Goal: Find specific page/section: Find specific page/section

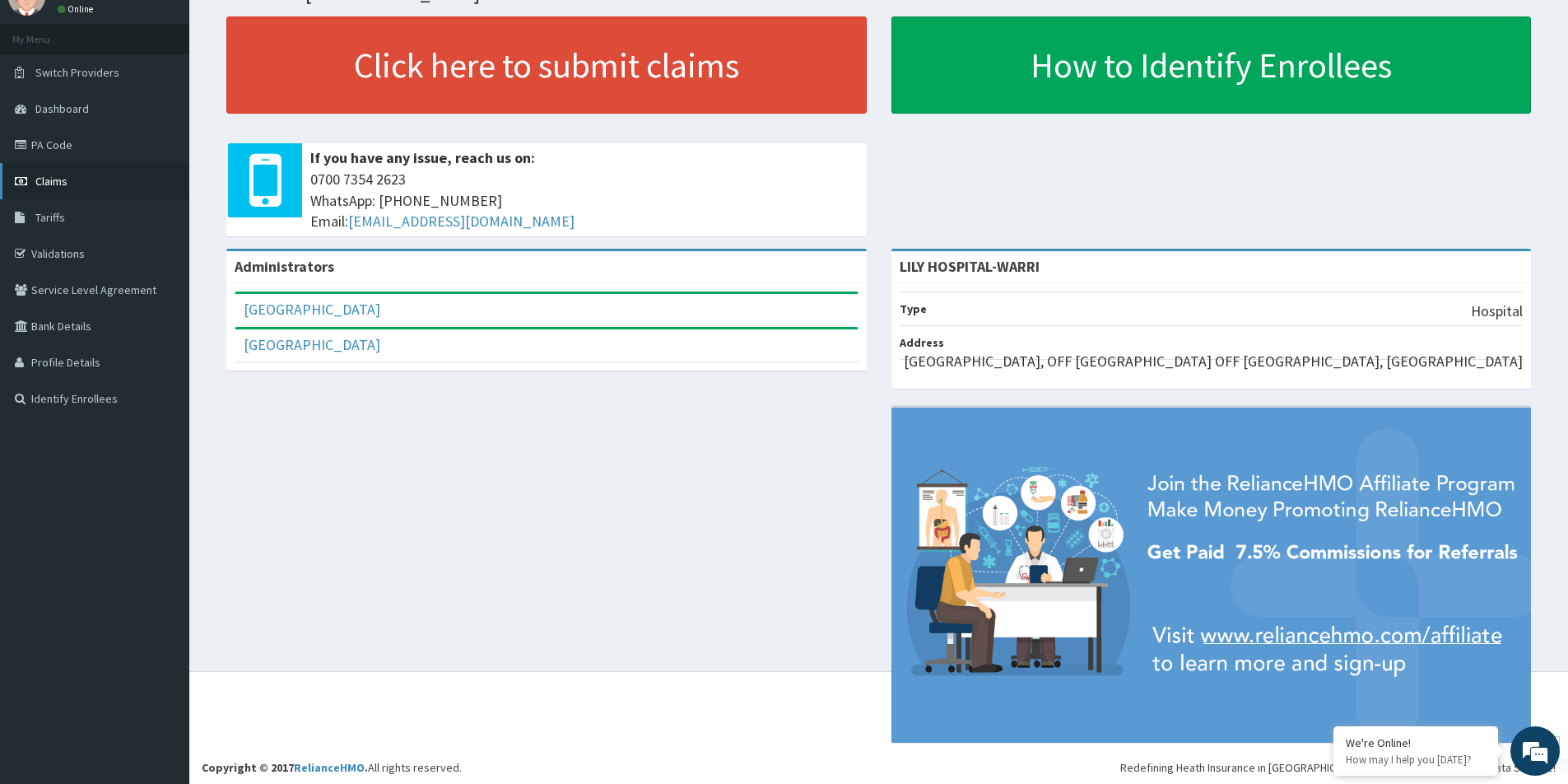
click at [70, 188] on link "Claims" at bounding box center [94, 180] width 190 height 36
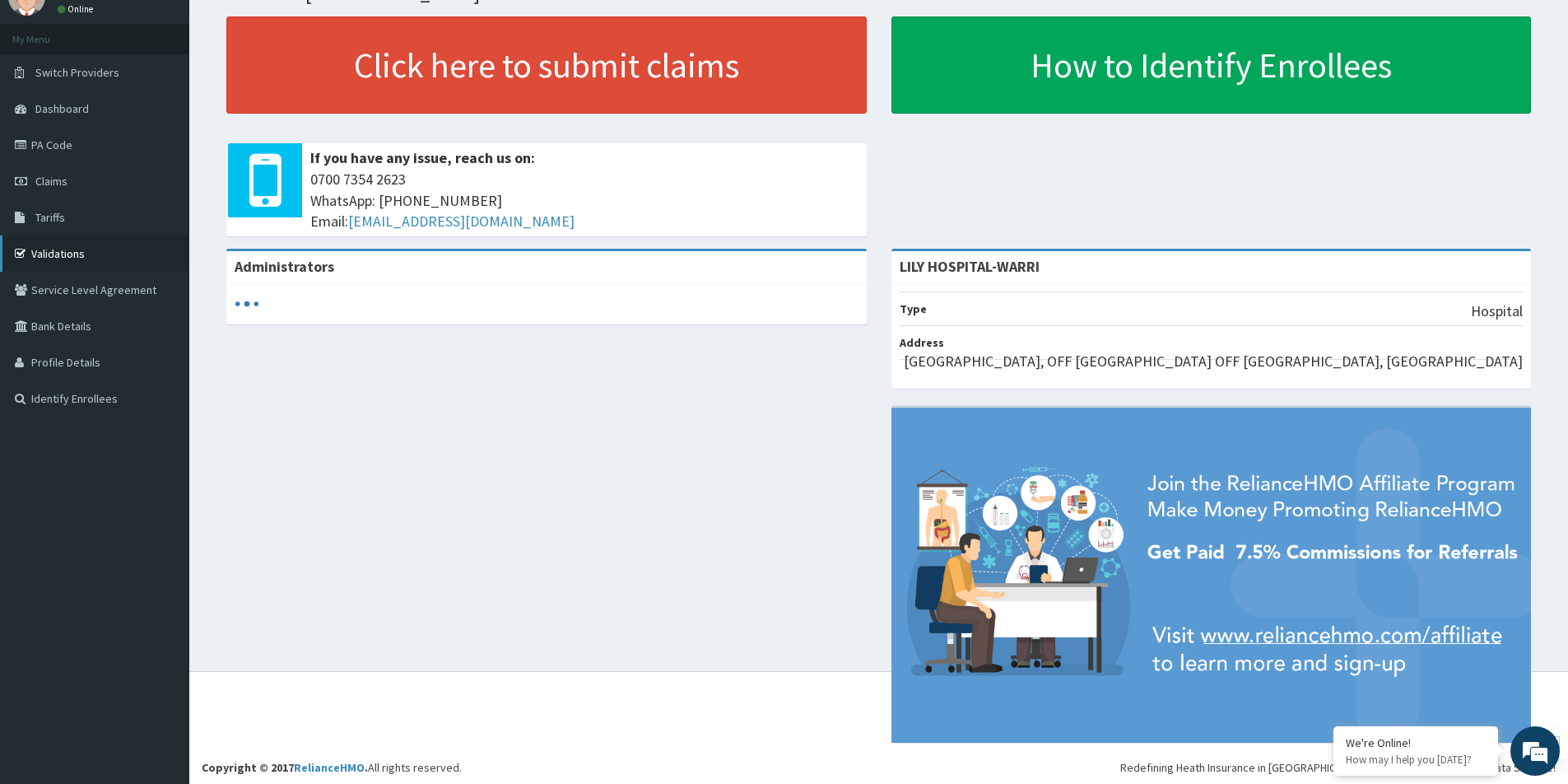
click at [79, 247] on link "Validations" at bounding box center [94, 253] width 190 height 36
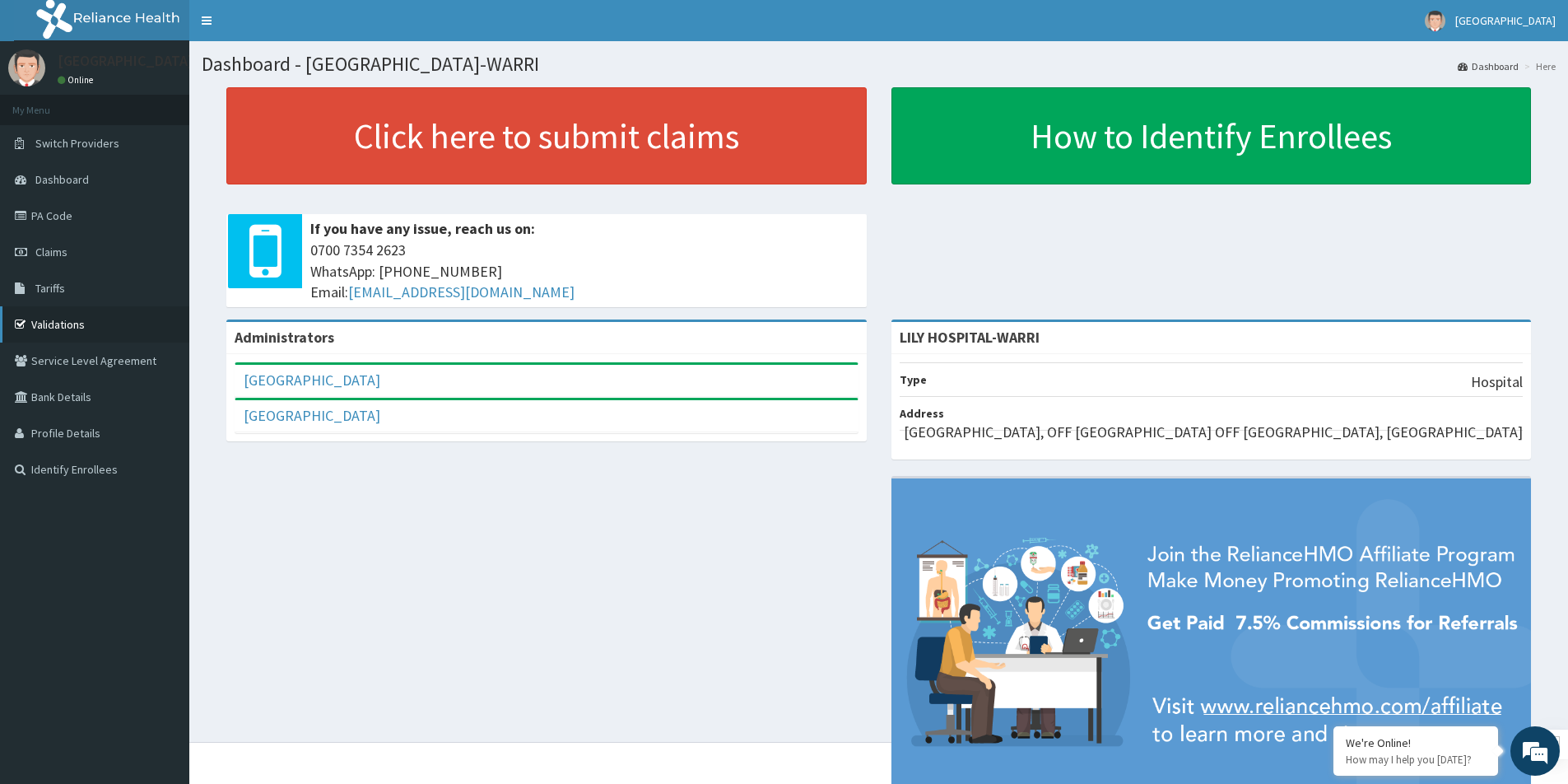
click at [62, 325] on link "Validations" at bounding box center [94, 324] width 190 height 36
